Goal: Use online tool/utility: Utilize a website feature to perform a specific function

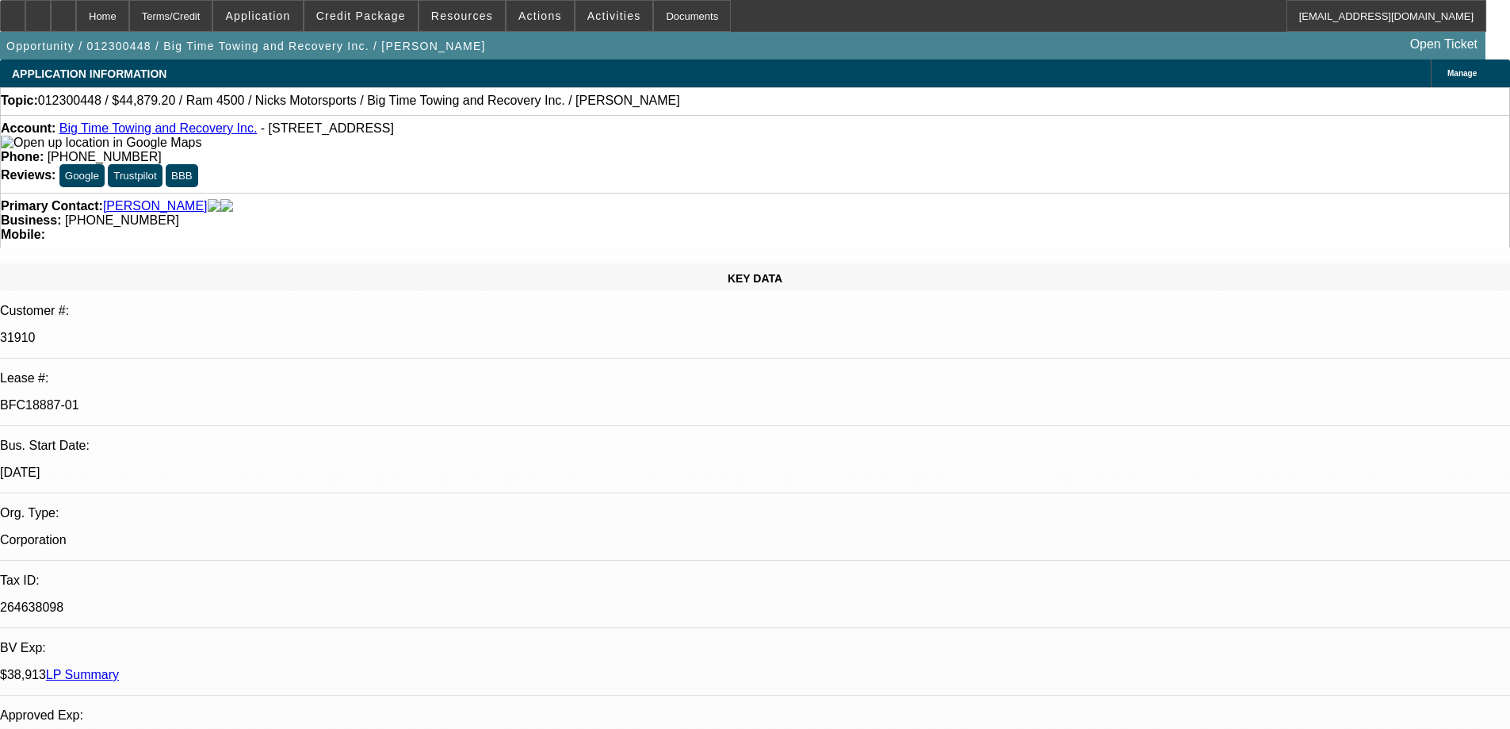
select select "0.2"
select select "2"
select select "0.1"
select select "4"
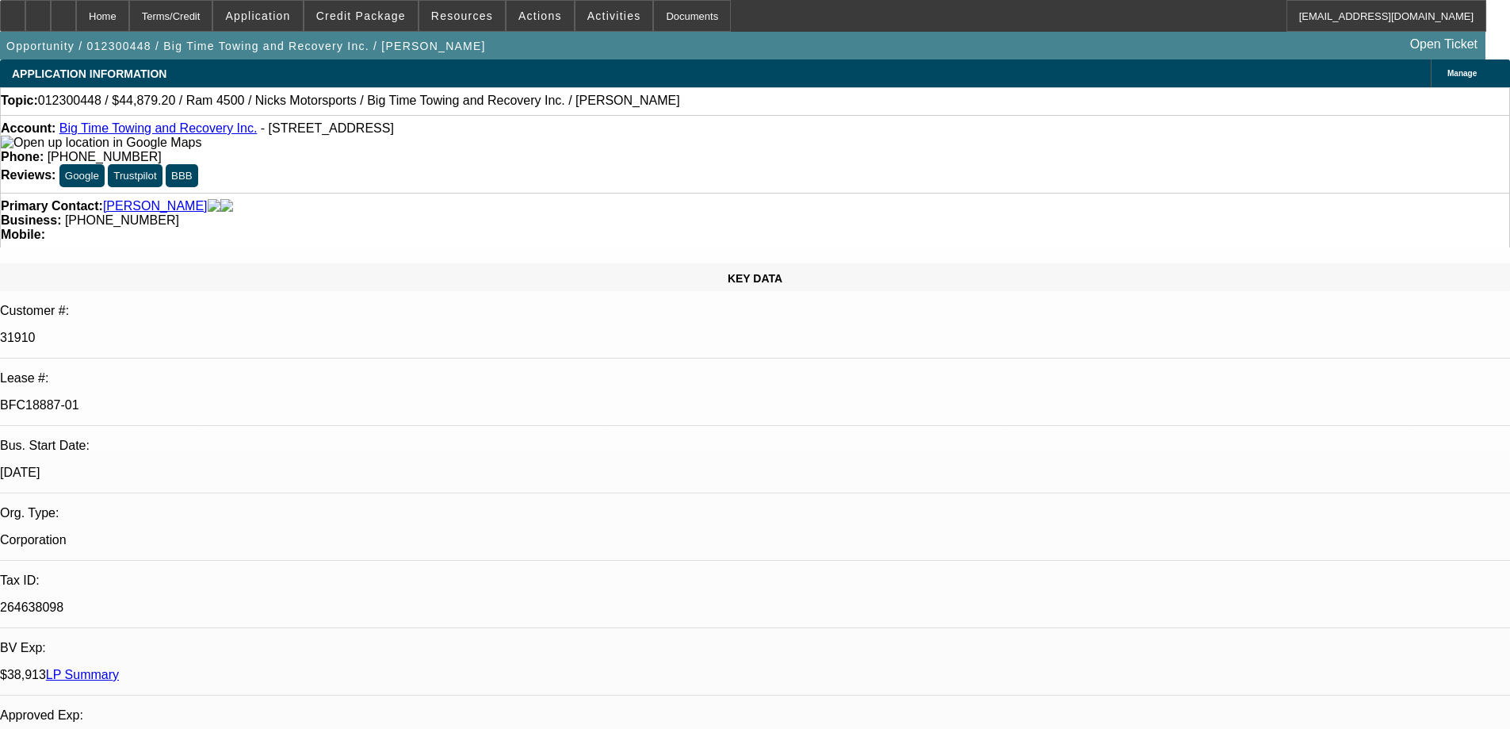
select select "0.2"
select select "2"
select select "0.1"
select select "4"
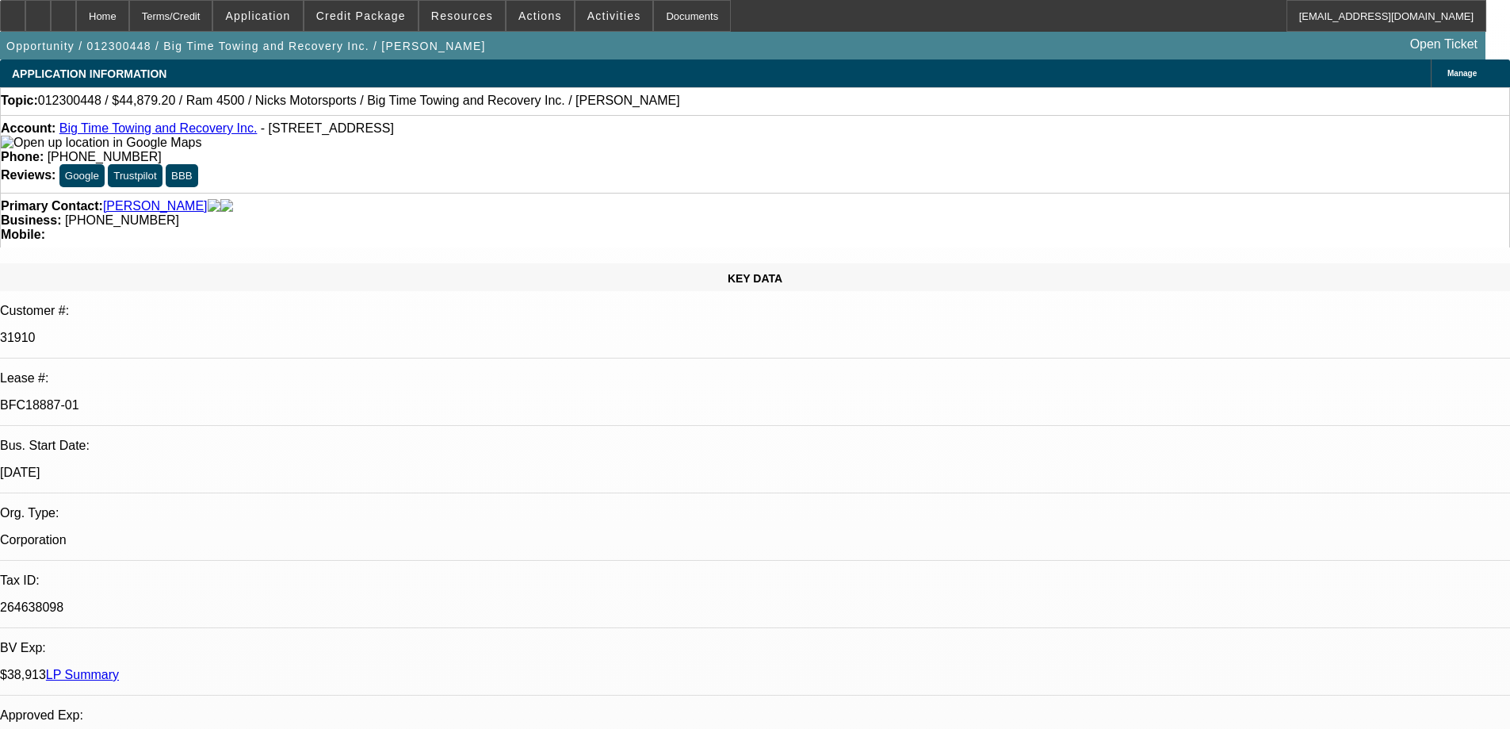
select select "0.2"
select select "2"
select select "0.1"
select select "4"
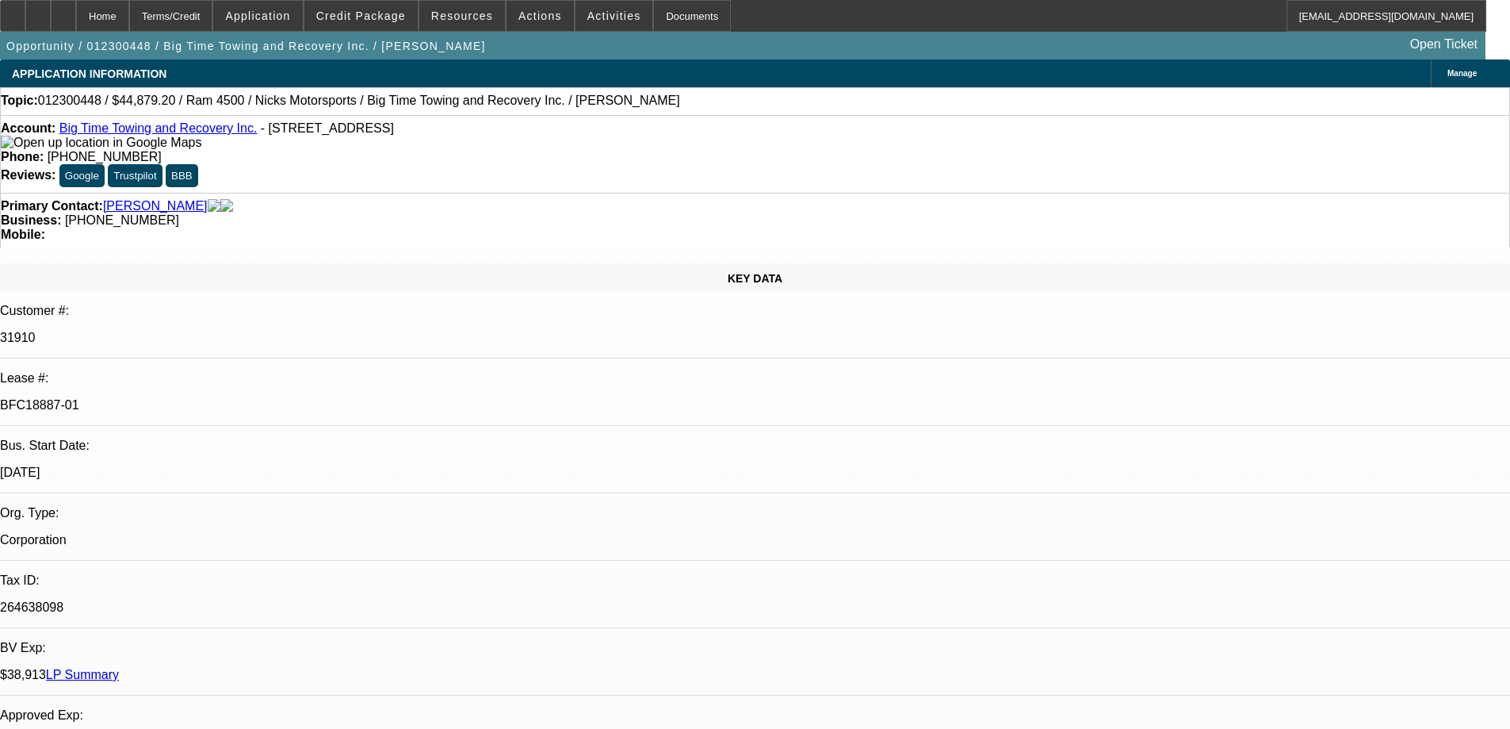
select select "0.2"
select select "2"
select select "0.1"
select select "4"
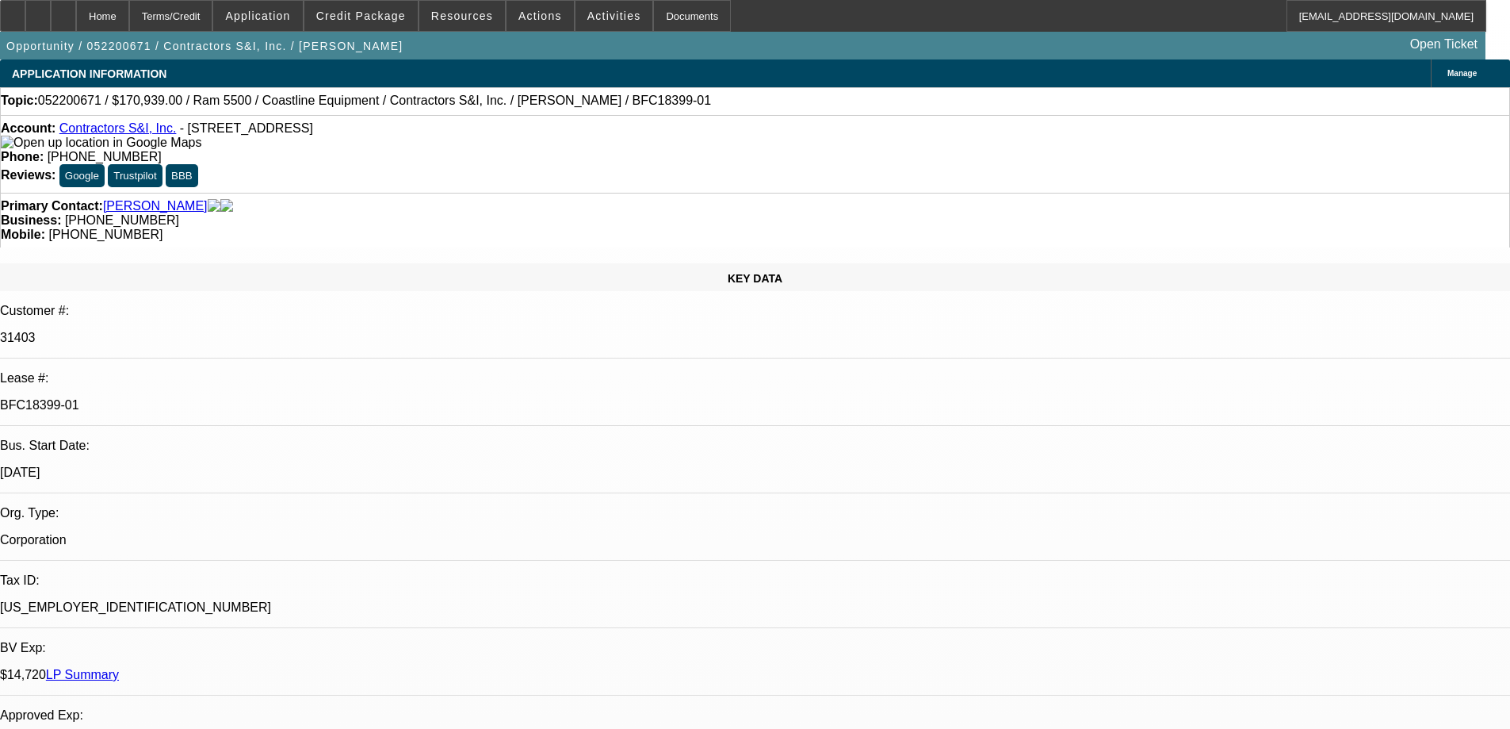
select select "0"
select select "2"
select select "0.15"
select select "16"
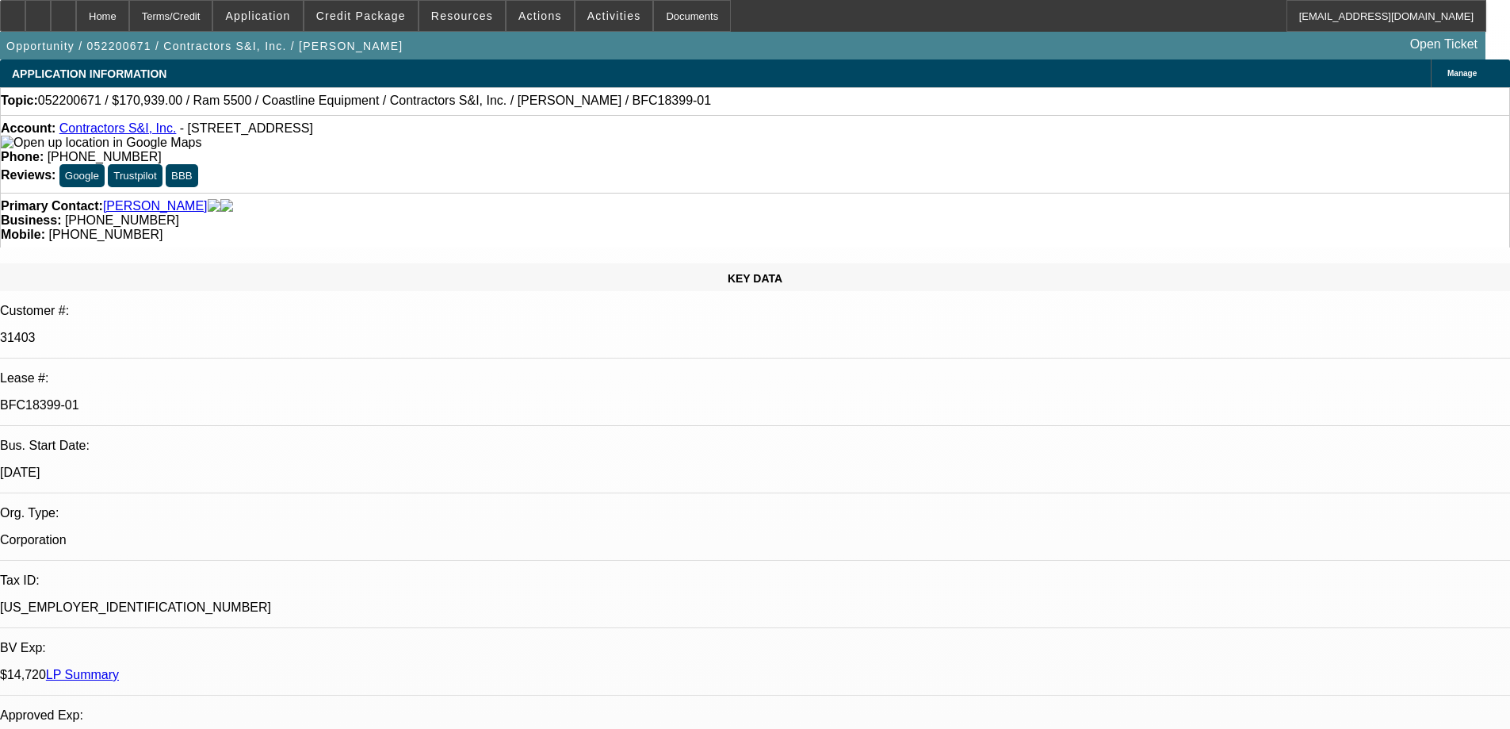
select select "0"
select select "2"
select select "0.15"
select select "16"
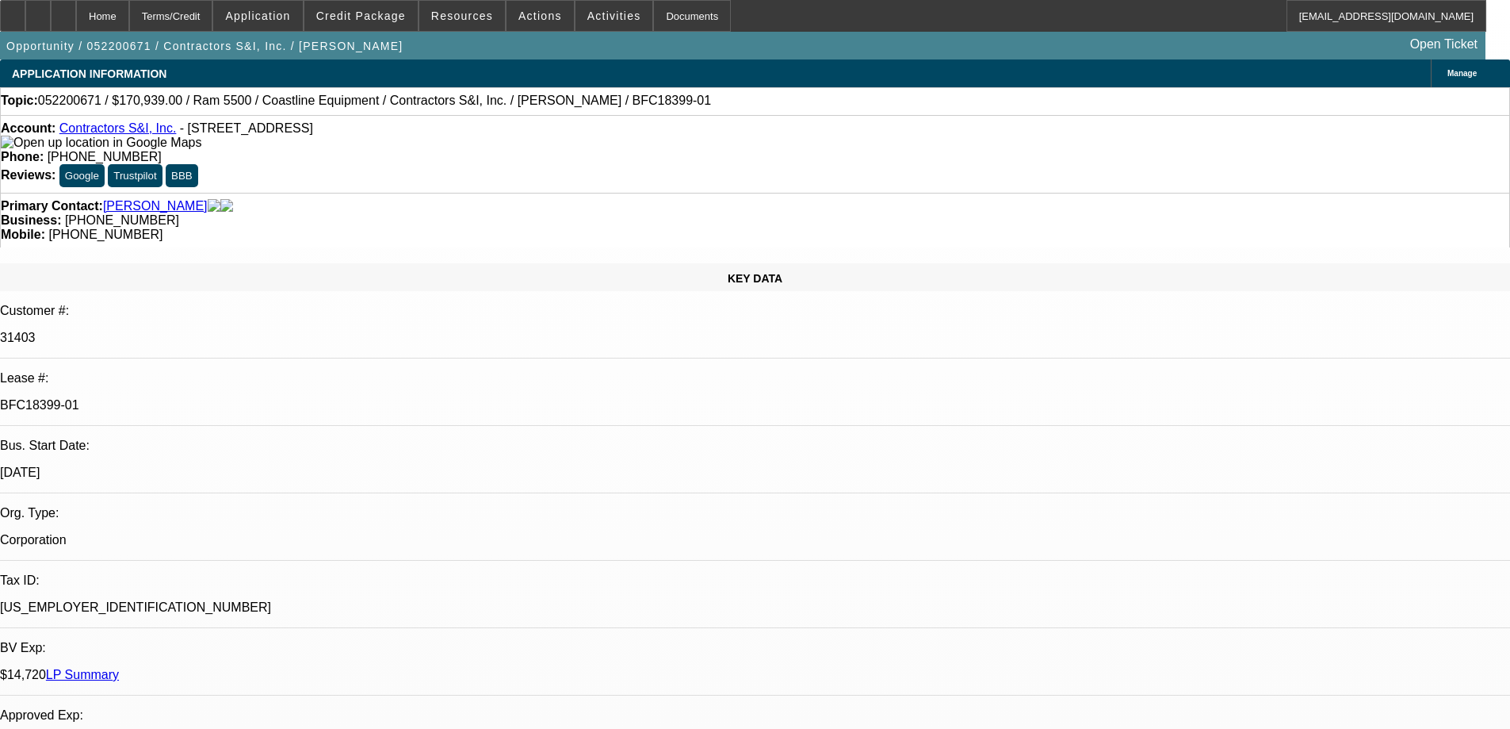
select select "0"
select select "2"
select select "0.15"
select select "16"
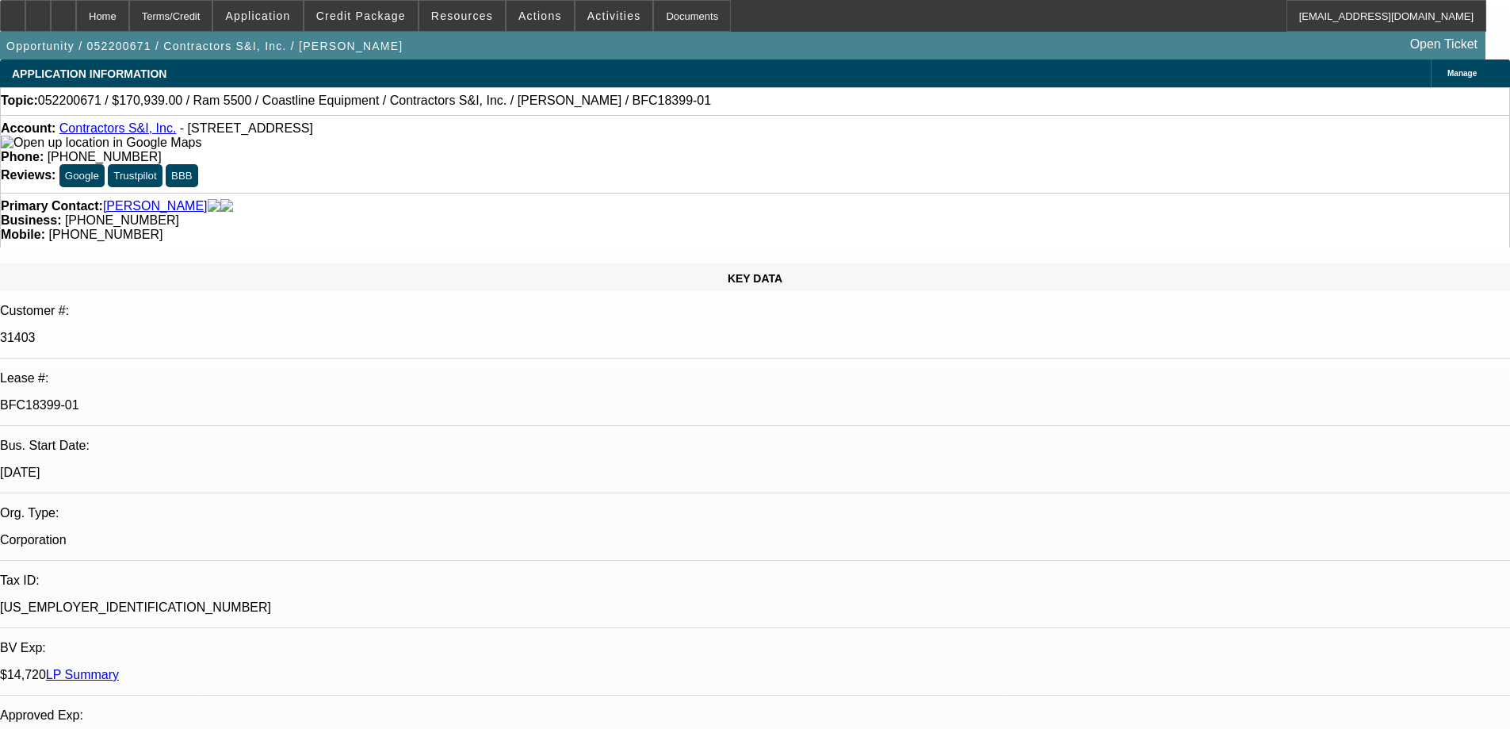
select select "0.15"
select select "2"
select select "0.1"
select select "4"
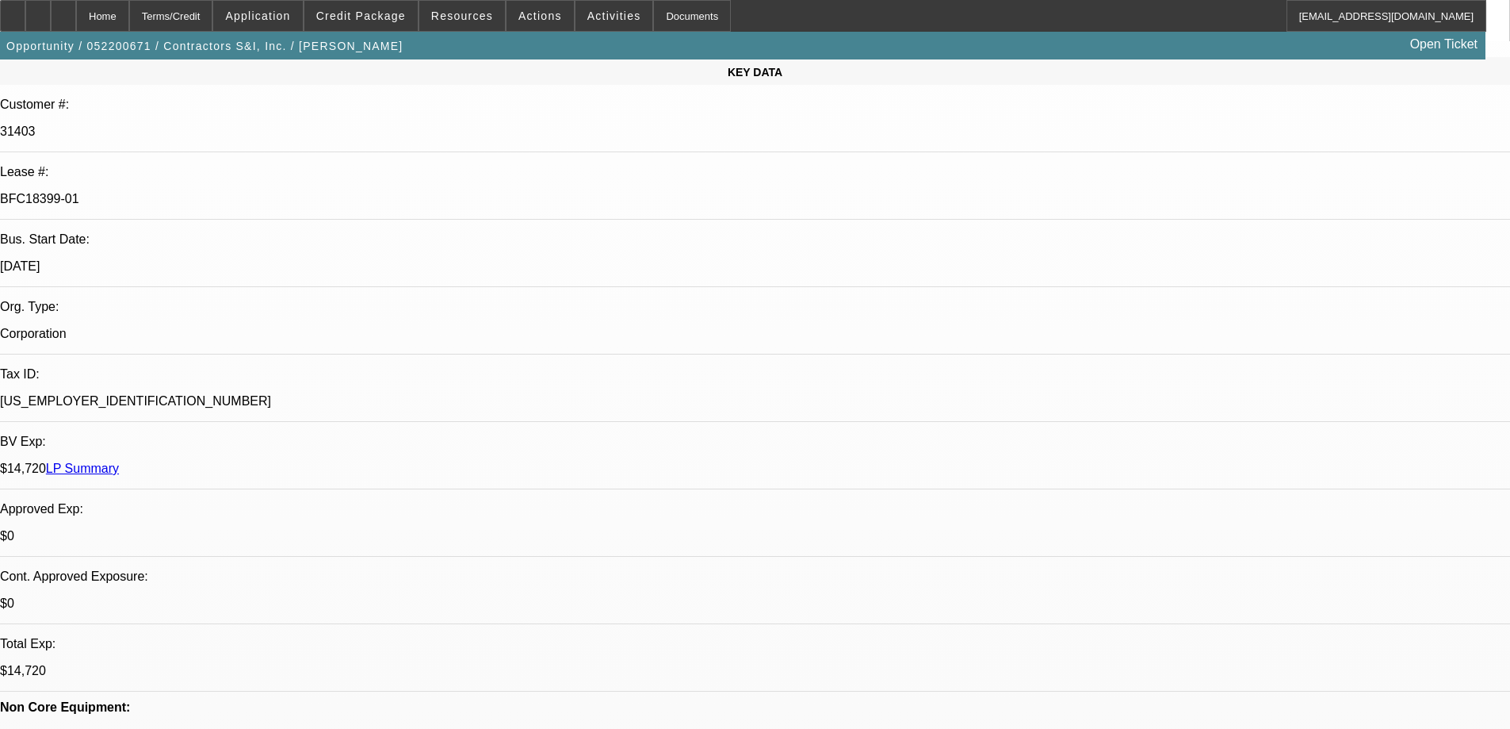
scroll to position [78, 0]
